Goal: Information Seeking & Learning: Learn about a topic

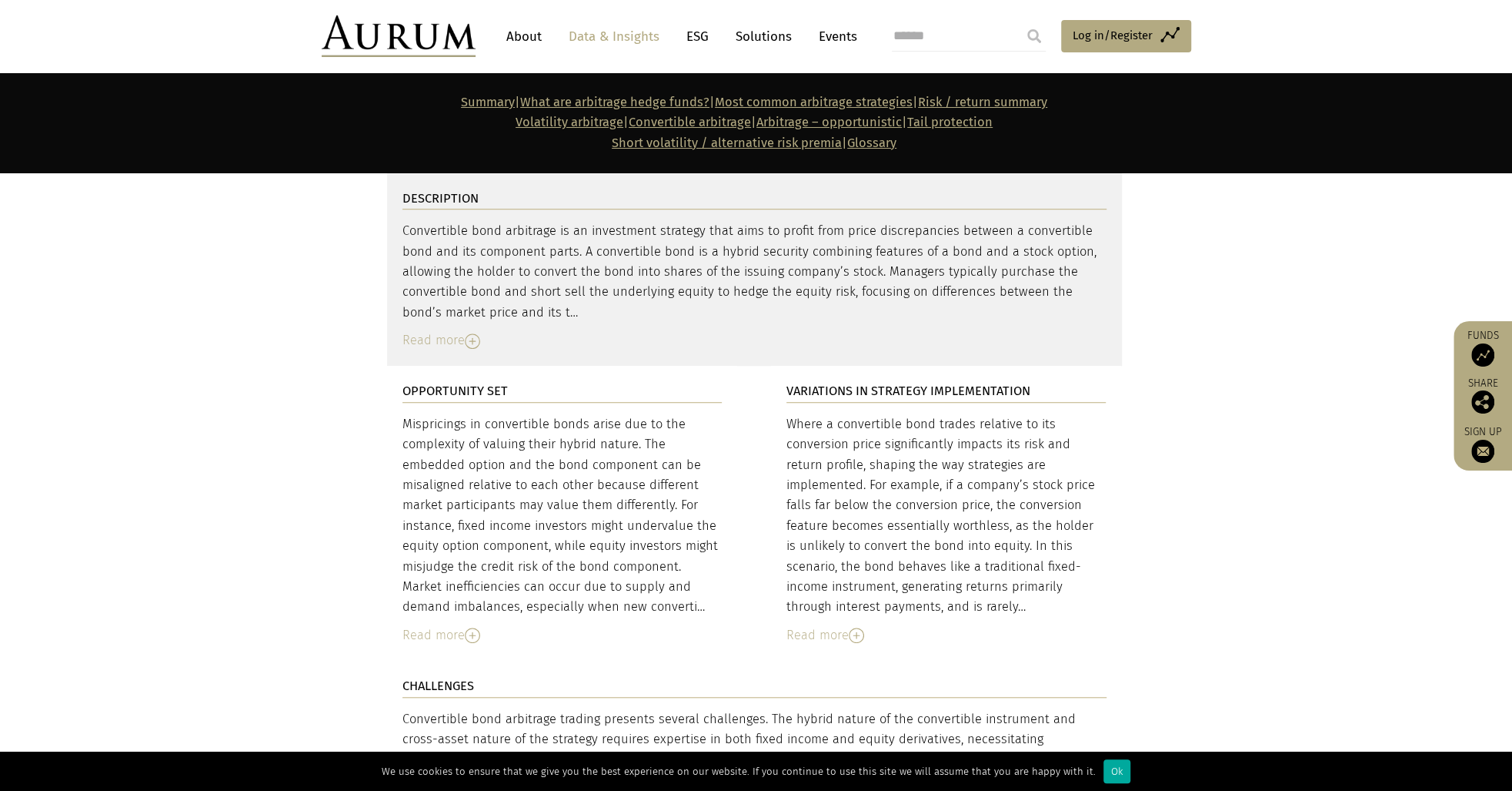
scroll to position [5312, 0]
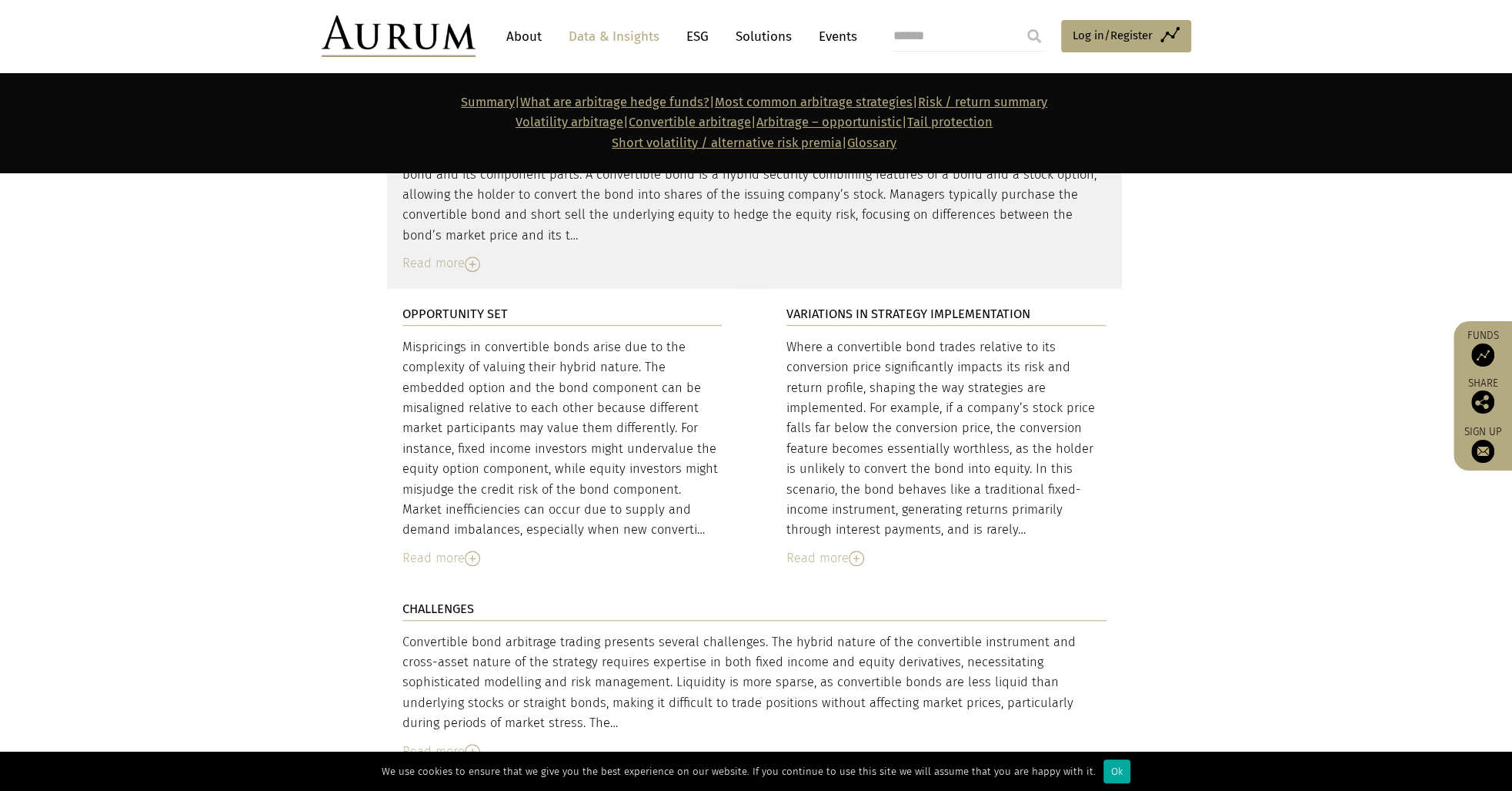
click at [482, 548] on div "Read more" at bounding box center [562, 558] width 320 height 20
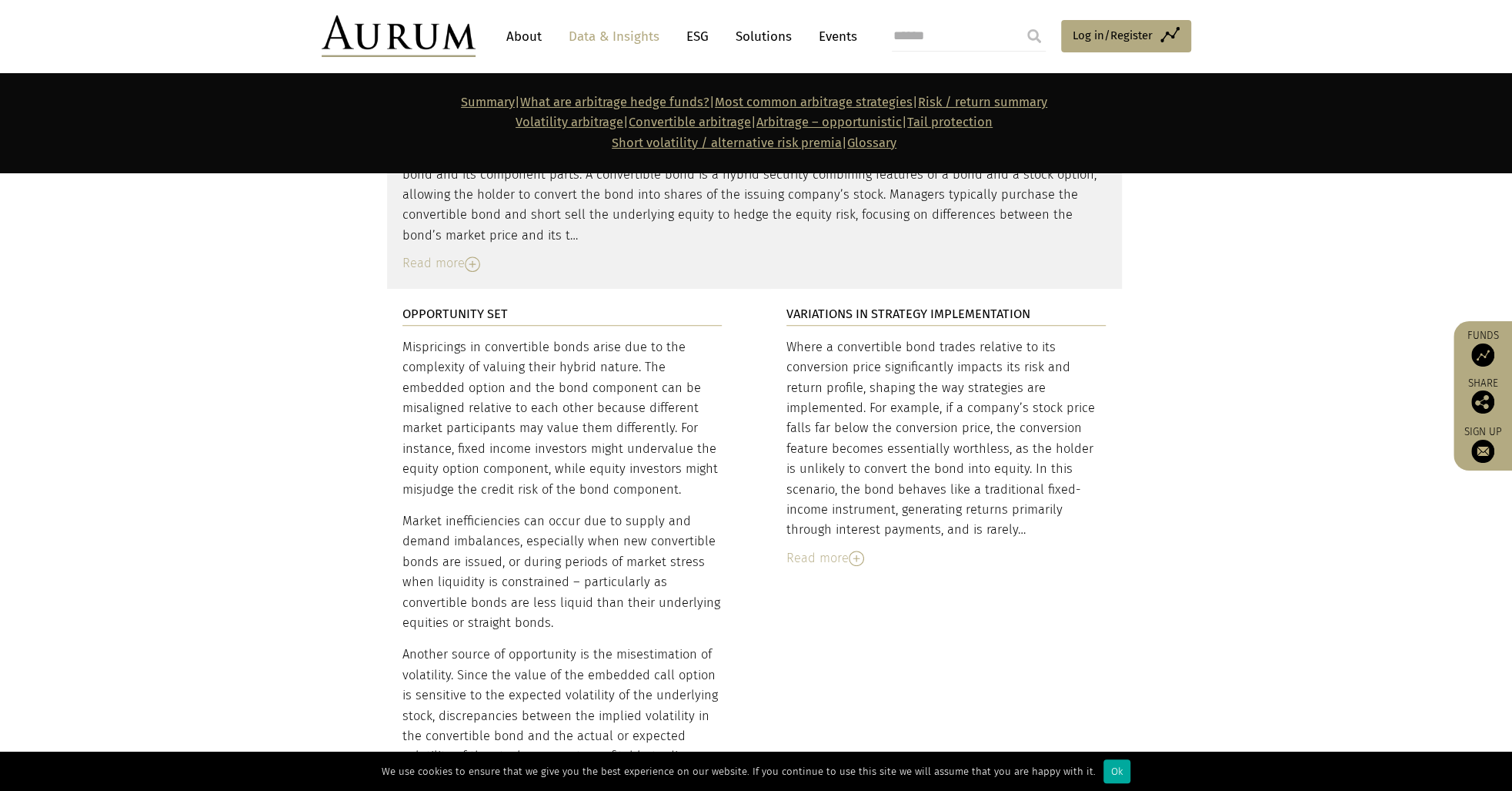
click at [848, 548] on div "Read more" at bounding box center [946, 558] width 320 height 20
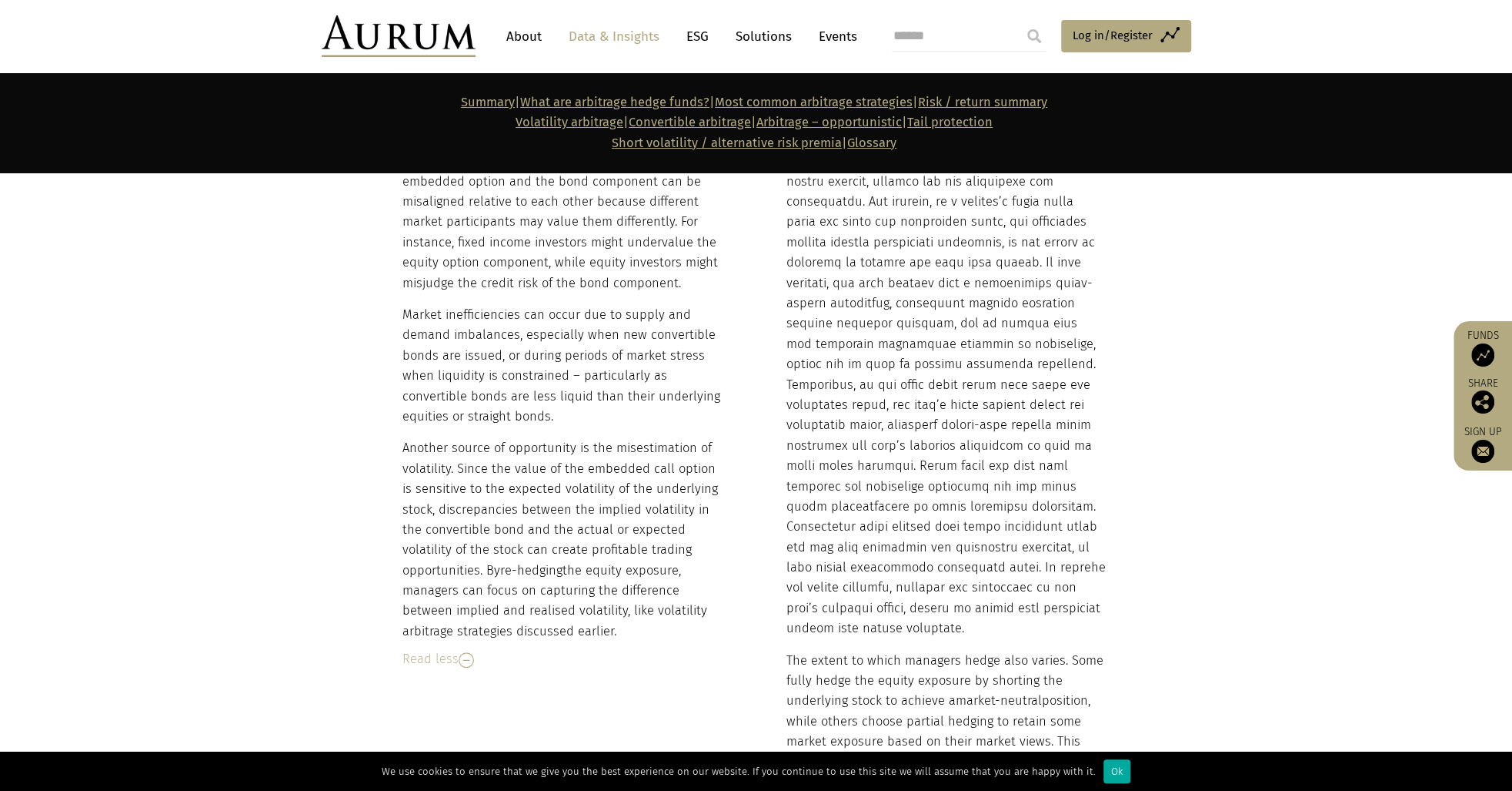
scroll to position [5544, 0]
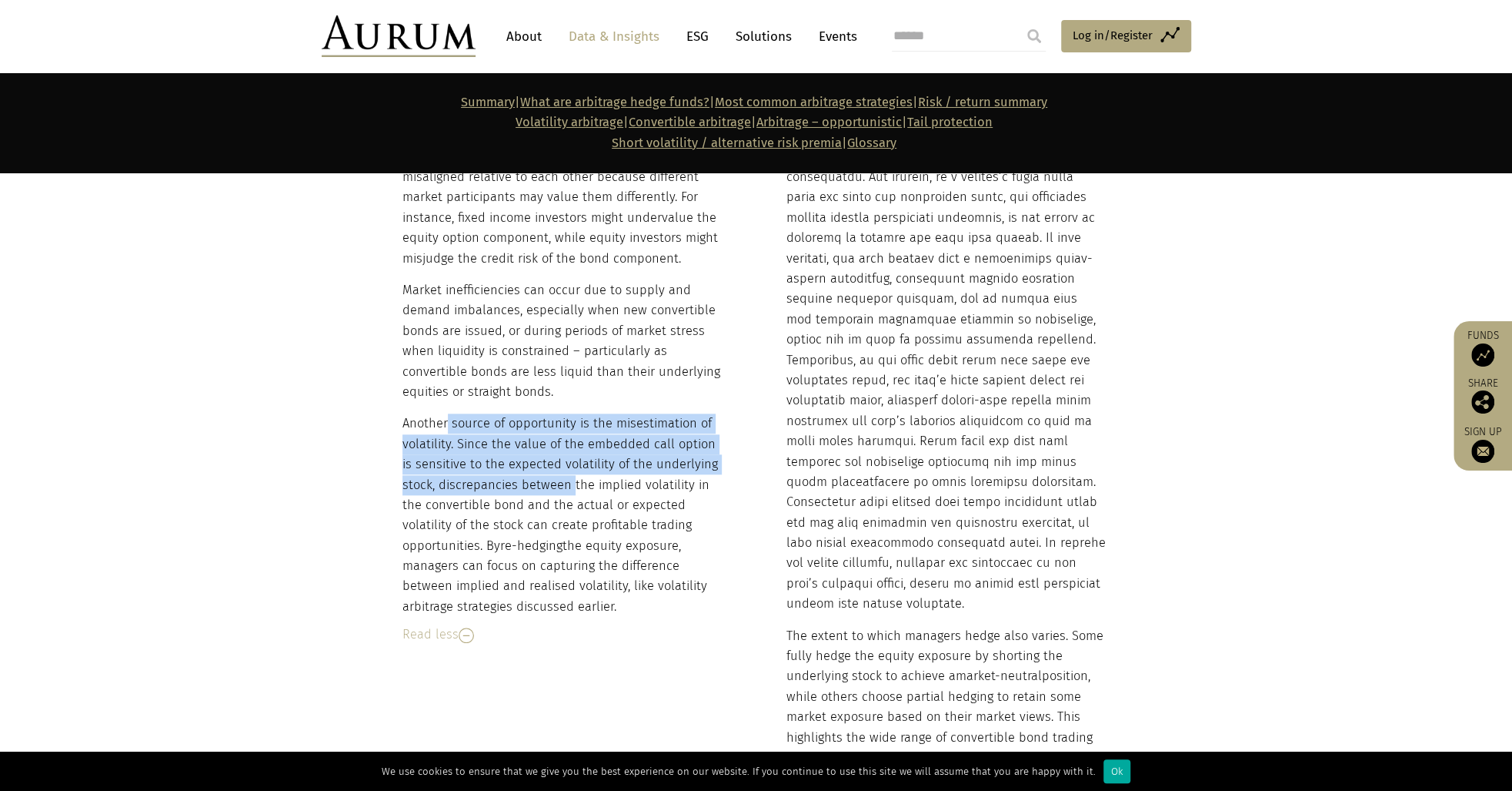
drag, startPoint x: 447, startPoint y: 350, endPoint x: 569, endPoint y: 412, distance: 136.9
click at [569, 413] on p "Another source of opportunity is the misestimation of volatility. Since the val…" at bounding box center [562, 515] width 320 height 203
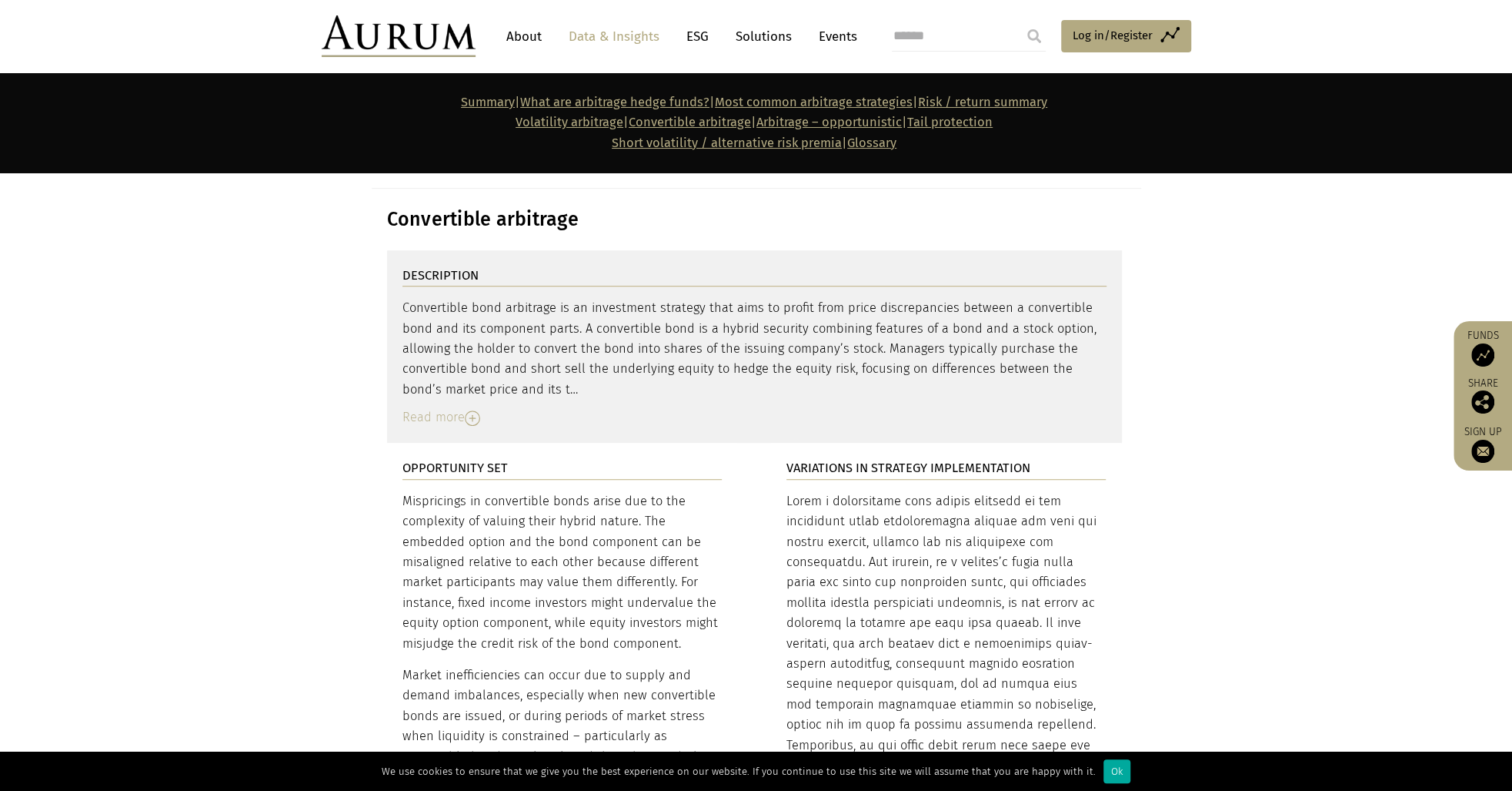
scroll to position [5235, 0]
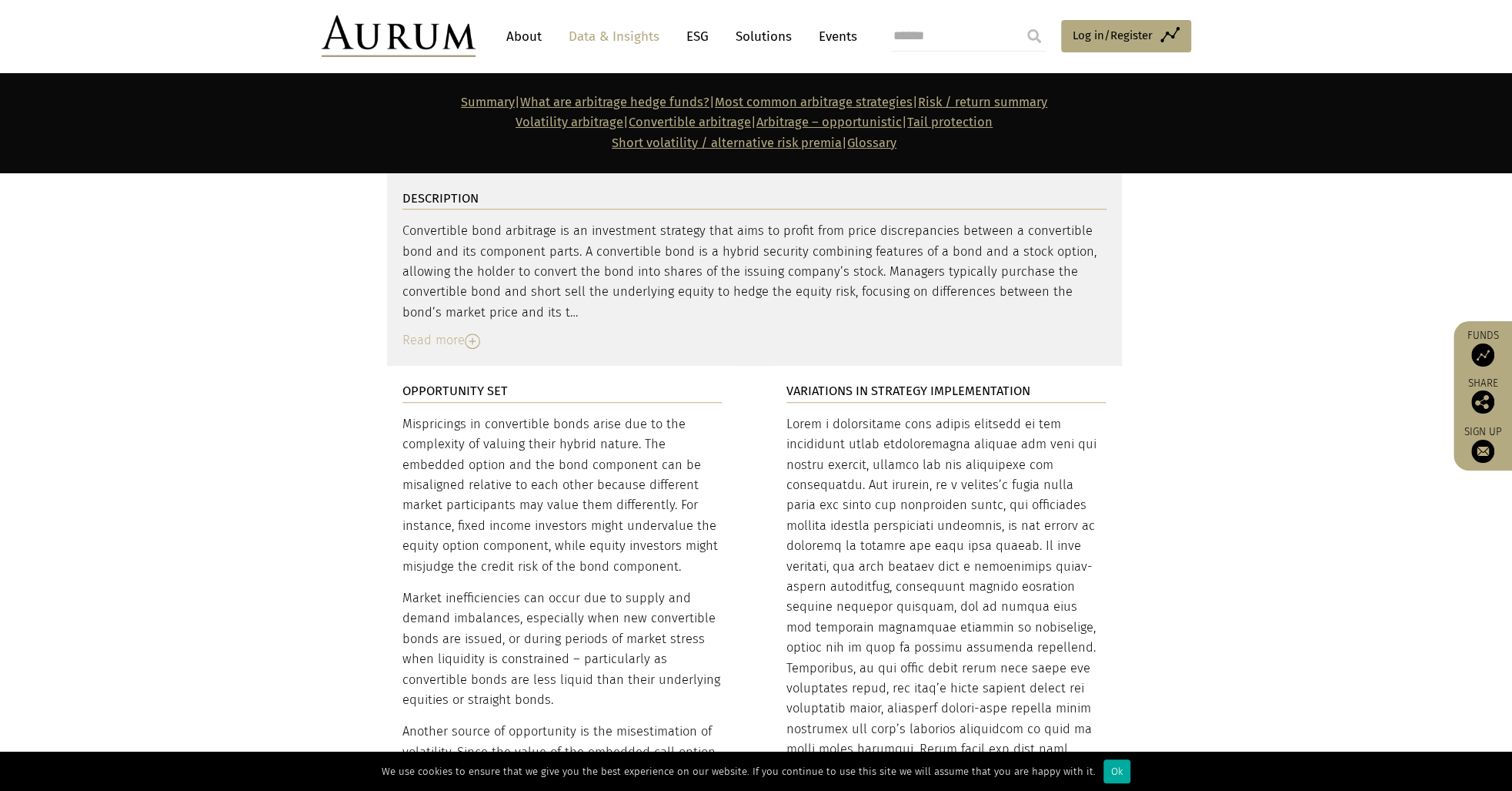
drag, startPoint x: 576, startPoint y: 406, endPoint x: 392, endPoint y: 333, distance: 198.0
click at [412, 414] on div "Mispricings in convertible bonds arise due to the complexity of valuing their h…" at bounding box center [562, 669] width 320 height 510
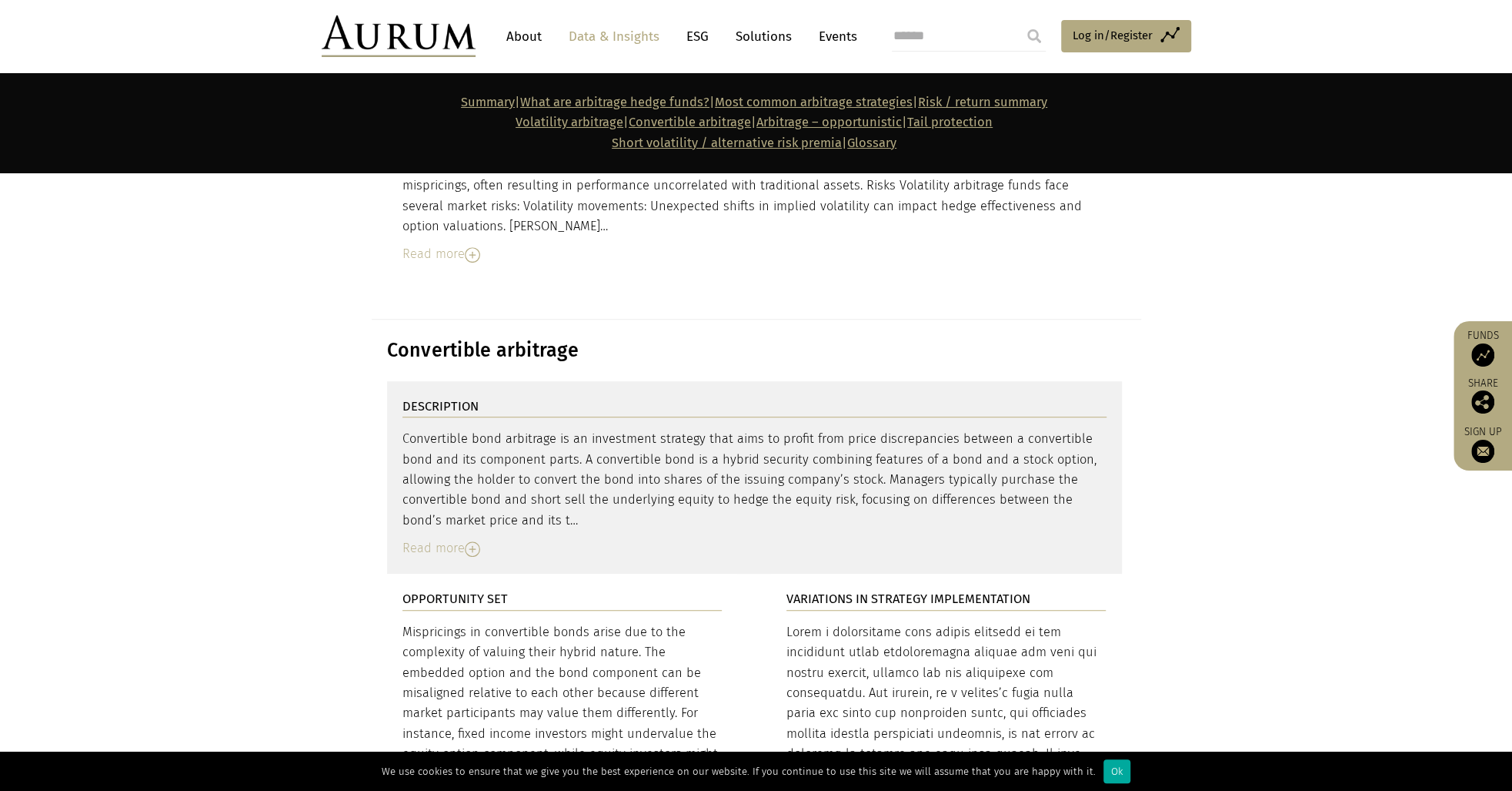
scroll to position [4850, 0]
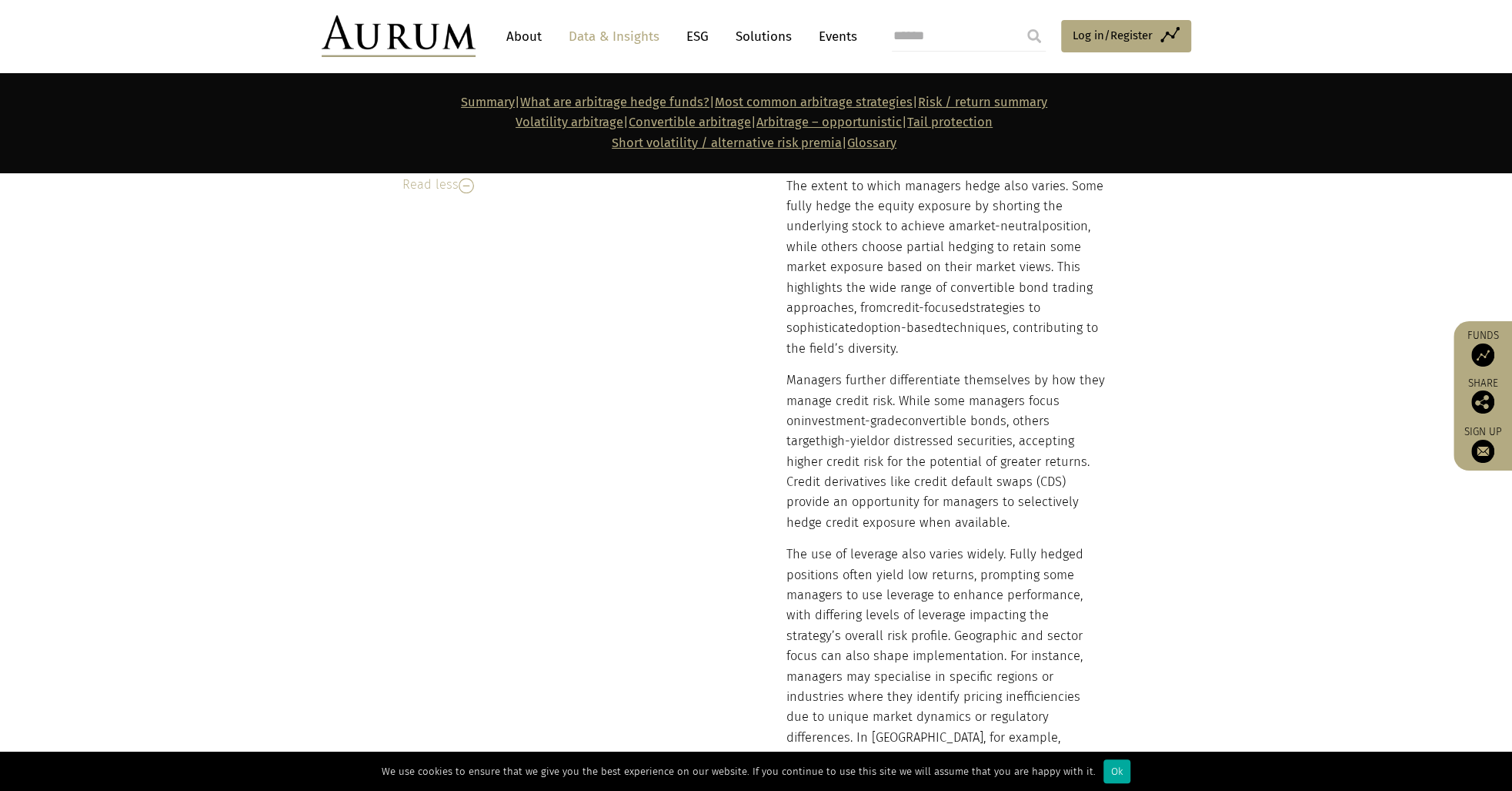
scroll to position [6082, 0]
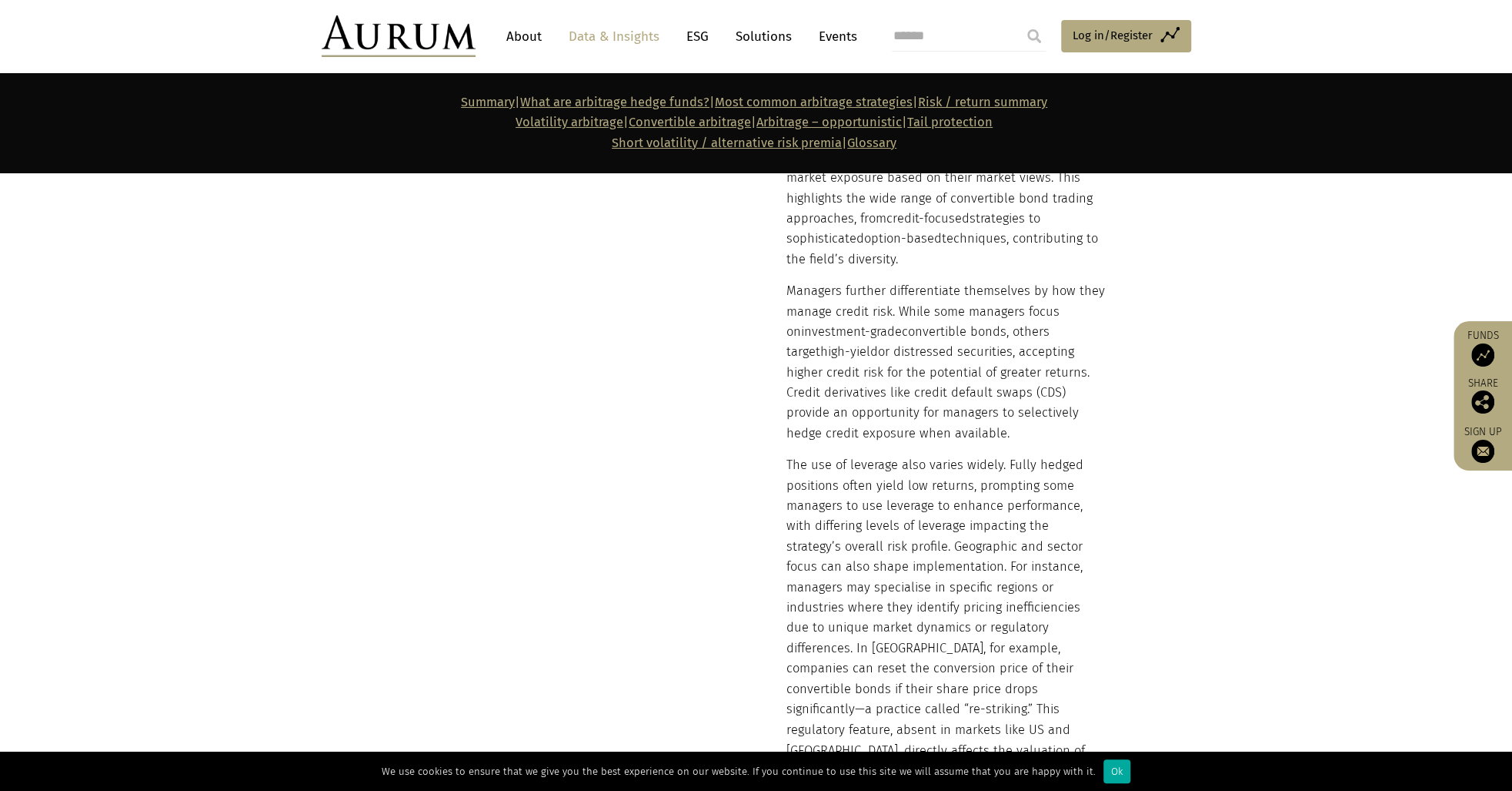
click at [246, 298] on section "OPPORTUNITY SET Mispricings in convertible bonds arise due to the complexity of…" at bounding box center [756, 587] width 1512 height 2137
click at [188, 243] on section "OPPORTUNITY SET Mispricings in convertible bonds arise due to the complexity of…" at bounding box center [756, 587] width 1512 height 2137
click at [82, 115] on section "Summary | What are arbitrage hedge funds? | Most common arbitrage strategies | …" at bounding box center [756, 123] width 1512 height 99
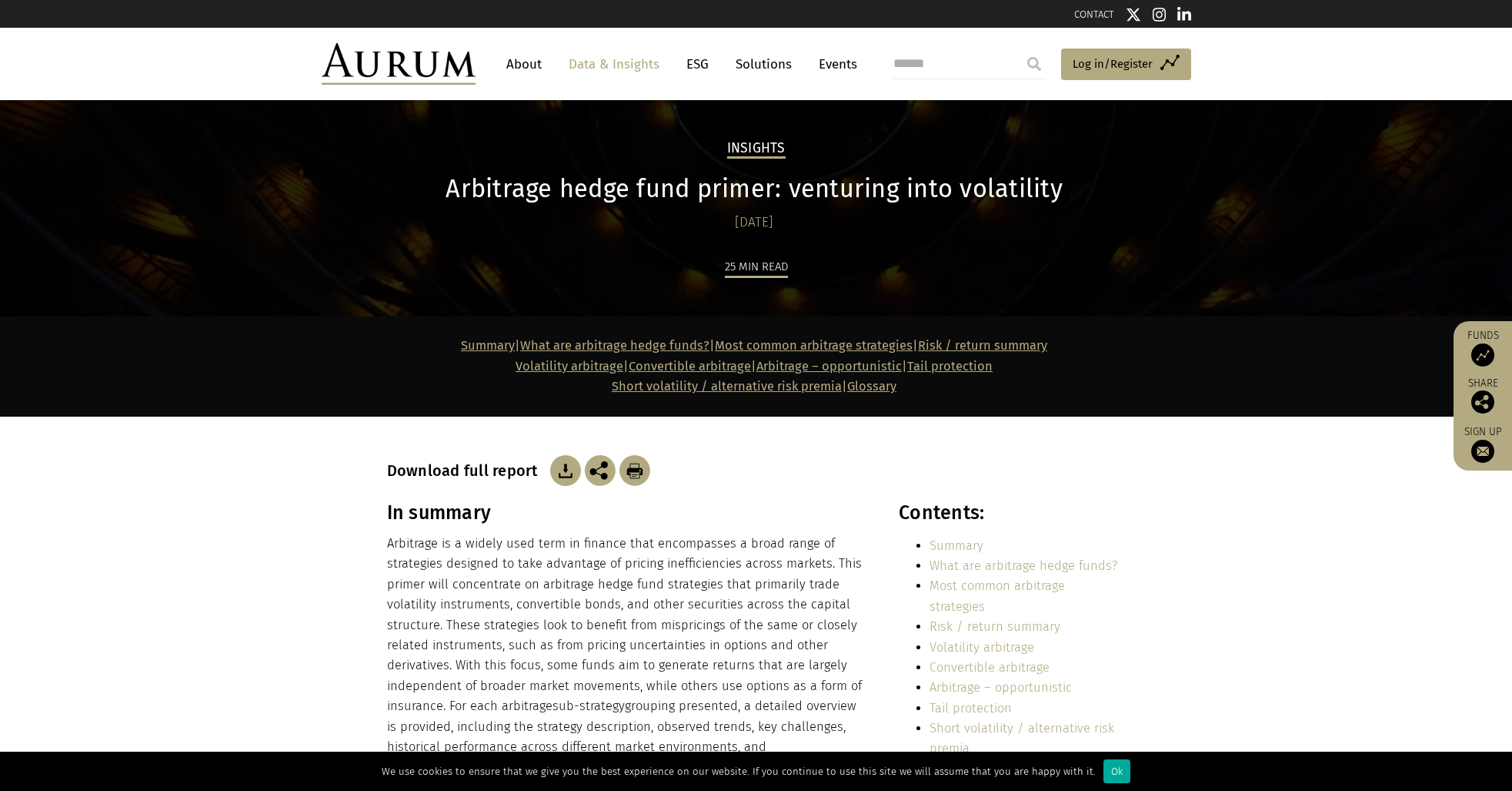
scroll to position [8250, 0]
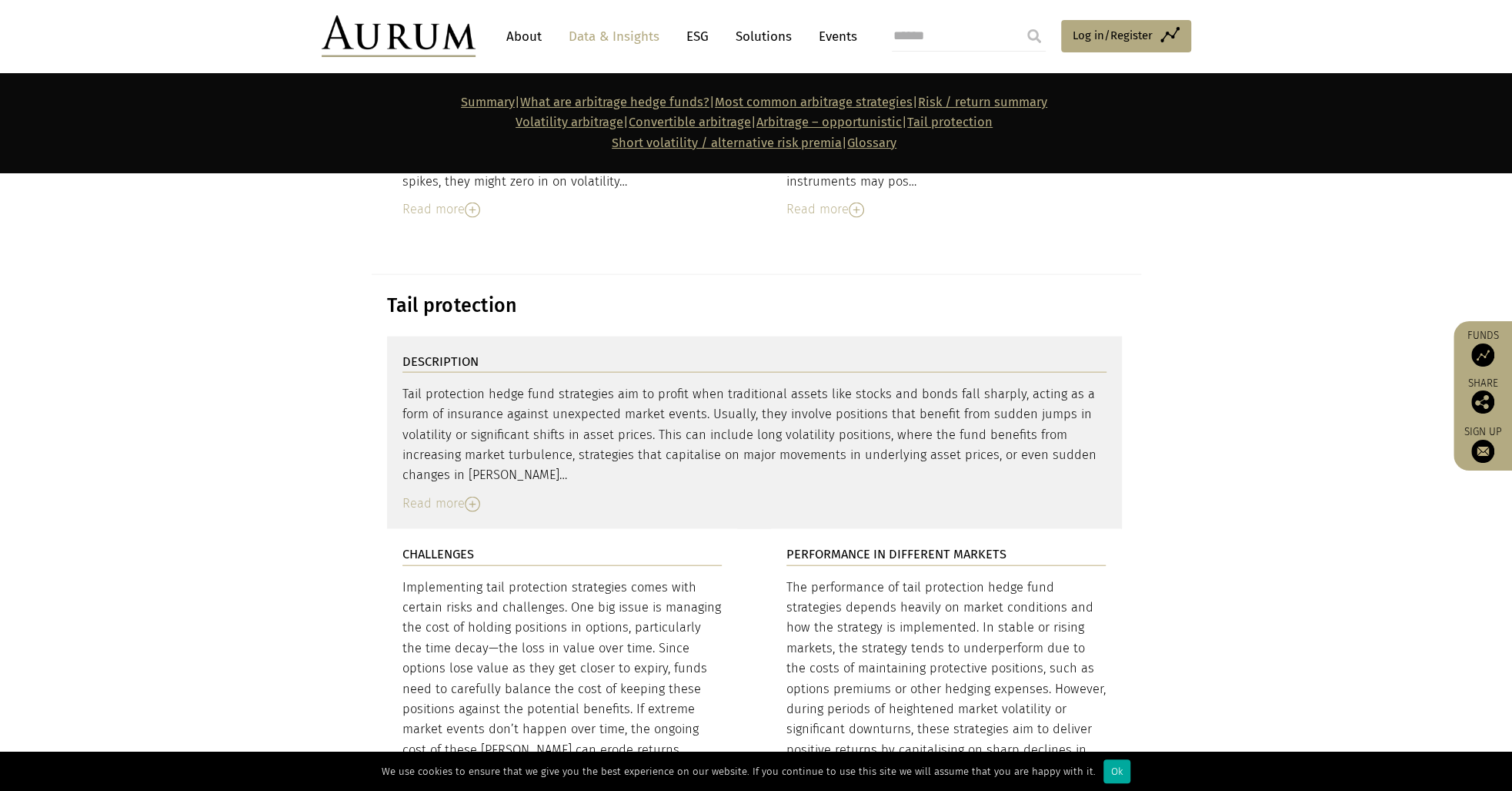
click at [254, 424] on section "DESCRIPTION Tail protection hedge fund strategies aim to profit when traditiona…" at bounding box center [756, 433] width 1512 height 193
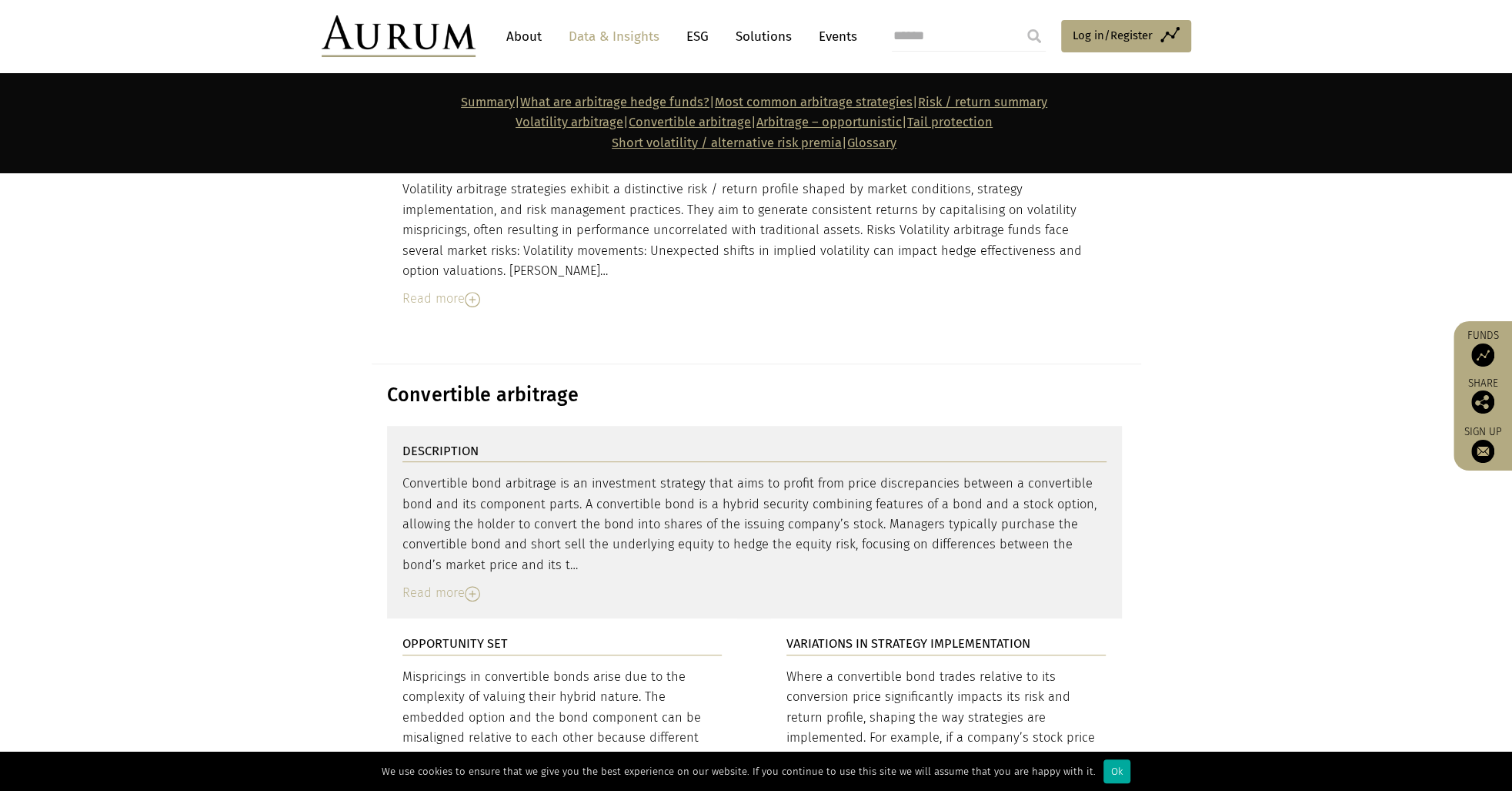
scroll to position [5095, 0]
